Goal: Navigation & Orientation: Find specific page/section

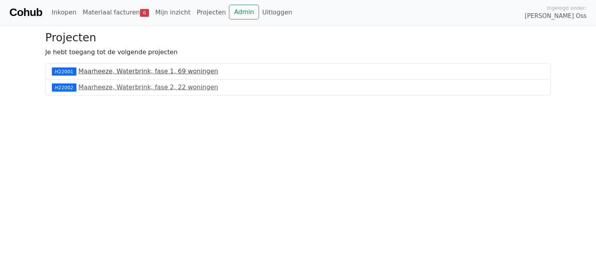
click at [149, 71] on link "Maarheeze, Waterbrink, fase 1, 69 woningen" at bounding box center [148, 71] width 140 height 7
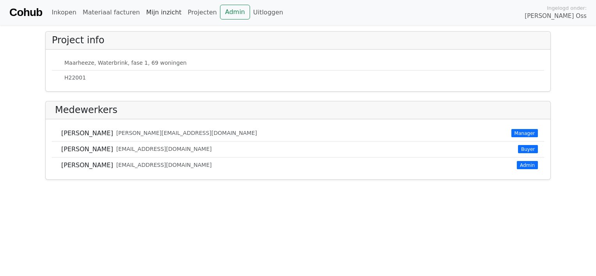
click at [153, 15] on link "Mijn inzicht" at bounding box center [164, 13] width 42 height 16
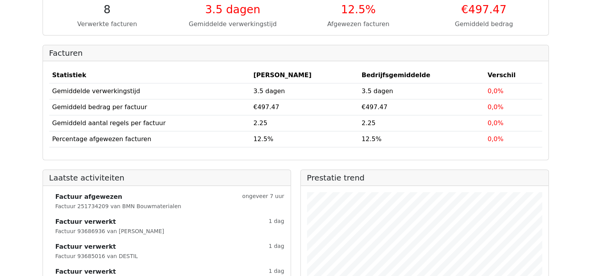
scroll to position [115, 0]
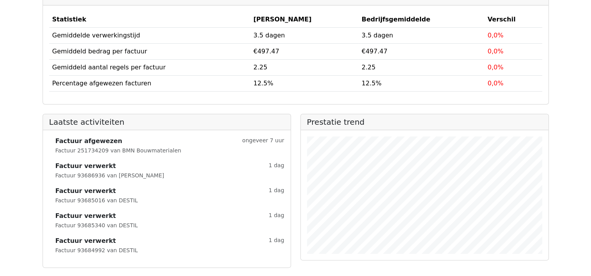
click at [92, 163] on strong "Factuur verwerkt" at bounding box center [85, 166] width 61 height 9
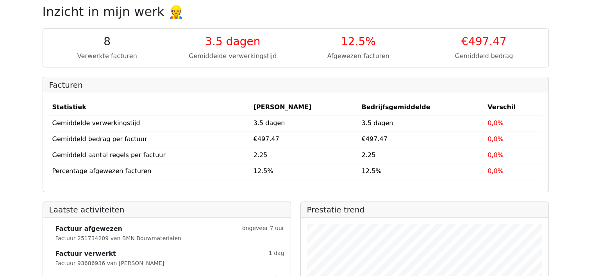
scroll to position [0, 0]
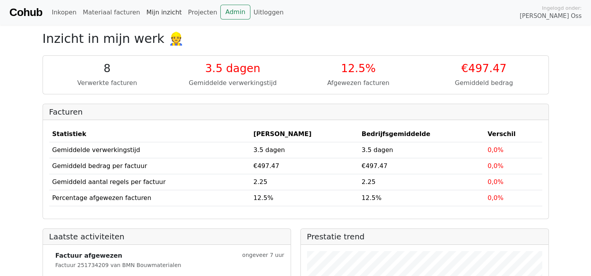
click at [156, 14] on link "Mijn inzicht" at bounding box center [164, 13] width 42 height 16
click at [108, 11] on link "Materiaal facturen" at bounding box center [112, 13] width 64 height 16
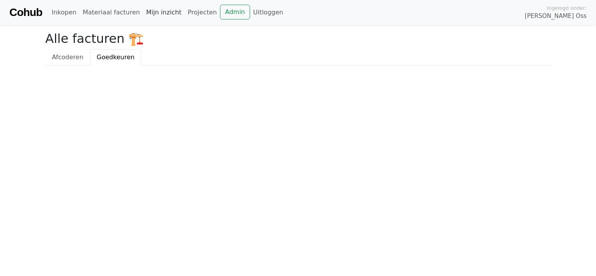
click at [155, 12] on link "Mijn inzicht" at bounding box center [164, 13] width 42 height 16
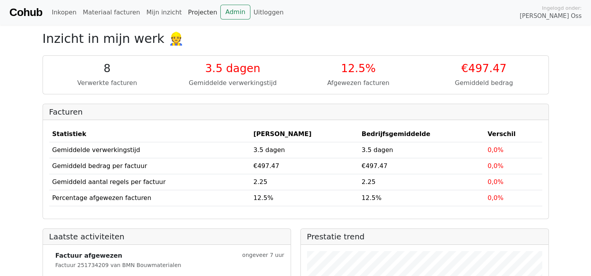
click at [190, 10] on link "Projecten" at bounding box center [203, 13] width 36 height 16
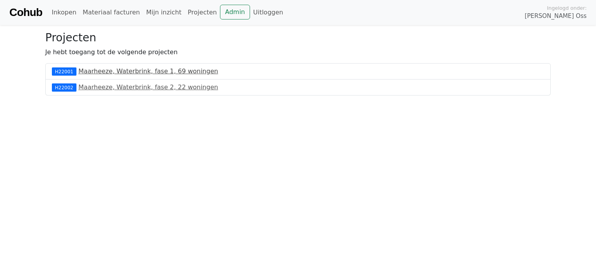
click at [86, 71] on link "Maarheeze, Waterbrink, fase 1, 69 woningen" at bounding box center [148, 71] width 140 height 7
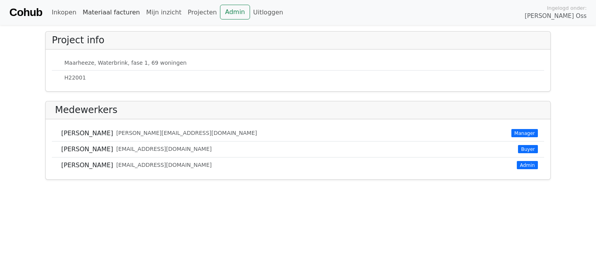
click at [103, 12] on link "Materiaal facturen" at bounding box center [112, 13] width 64 height 16
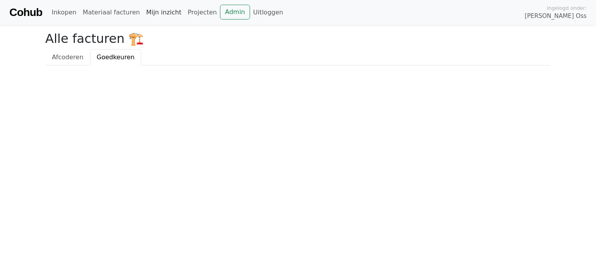
click at [157, 14] on link "Mijn inzicht" at bounding box center [164, 13] width 42 height 16
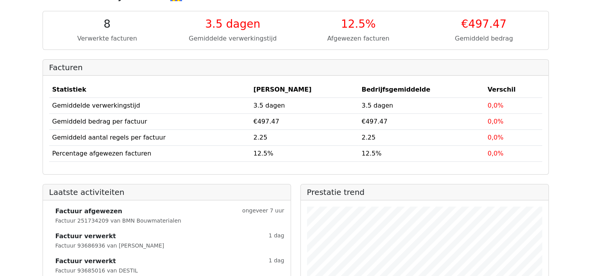
scroll to position [115, 0]
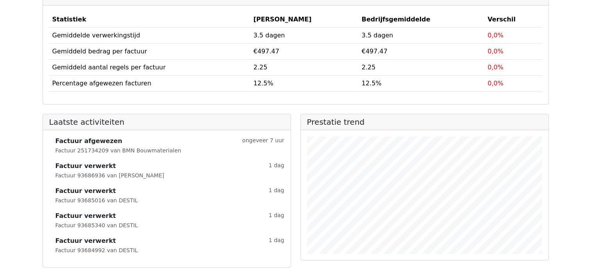
click at [104, 235] on div "Factuur afgewezen ongeveer 7 uur Factuur 251734209 van BMN Bouwmaterialen Factu…" at bounding box center [166, 198] width 247 height 137
drag, startPoint x: 104, startPoint y: 235, endPoint x: 101, endPoint y: 227, distance: 8.2
click at [104, 235] on div "Factuur afgewezen ongeveer 7 uur Factuur 251734209 van BMN Bouwmaterialen Factu…" at bounding box center [166, 198] width 247 height 137
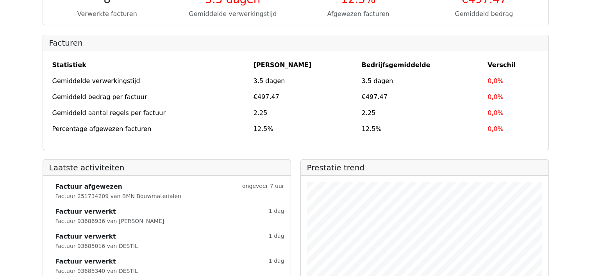
scroll to position [0, 0]
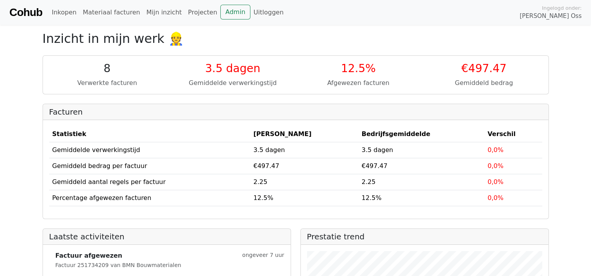
click at [235, 83] on div "Gemiddelde verwerkingstijd" at bounding box center [232, 82] width 116 height 9
click at [62, 12] on link "Inkopen" at bounding box center [63, 13] width 31 height 16
